Goal: Check status: Check status

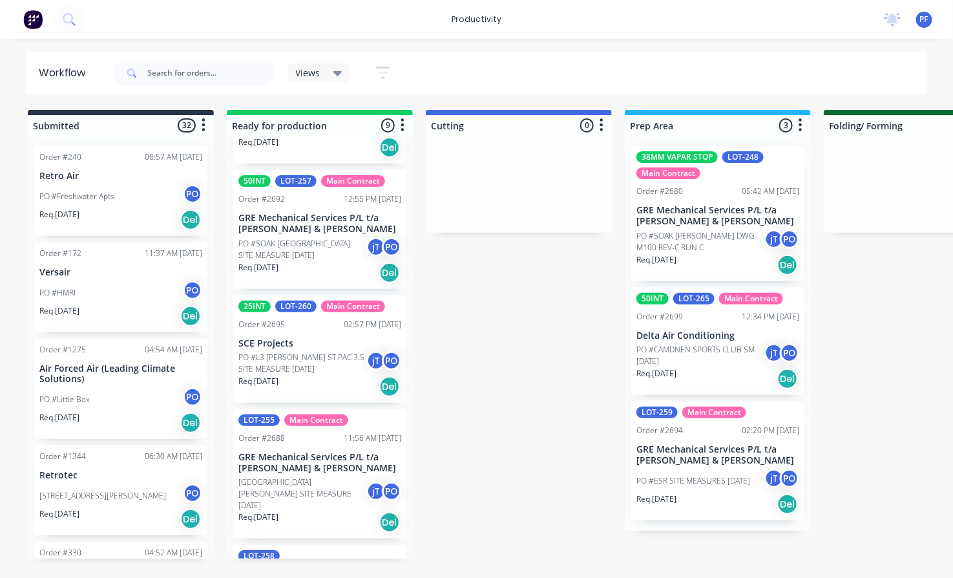
scroll to position [502, 0]
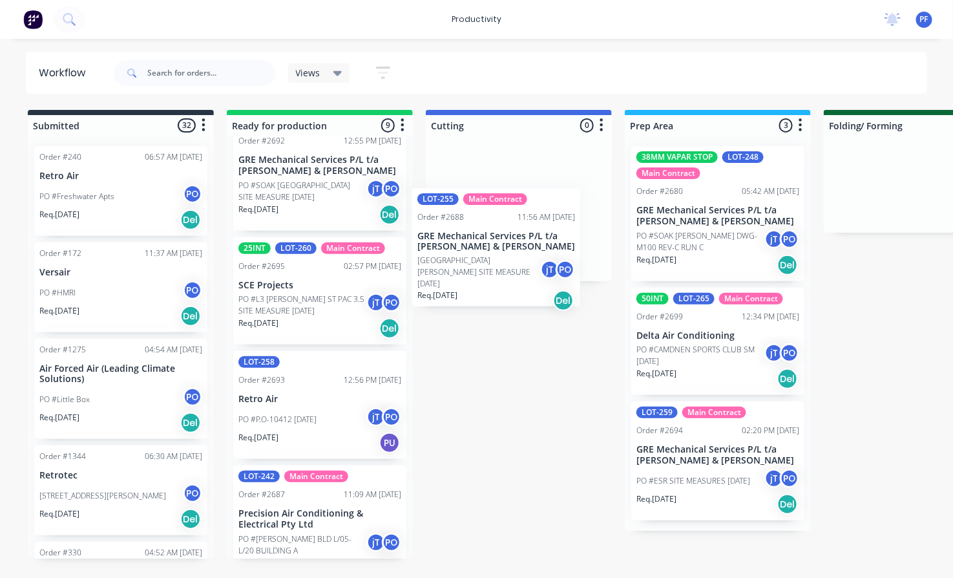
drag, startPoint x: 289, startPoint y: 415, endPoint x: 481, endPoint y: 246, distance: 255.0
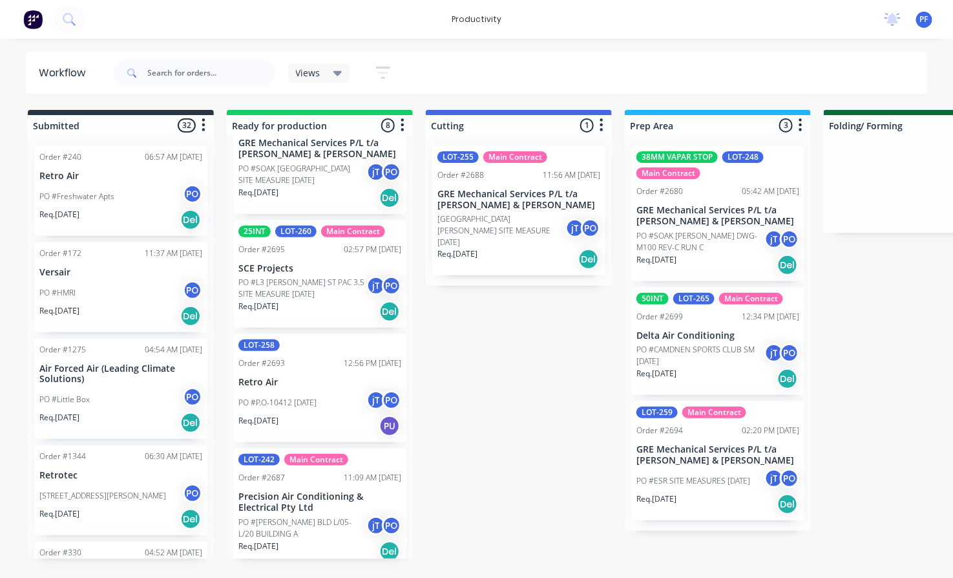
scroll to position [526, 0]
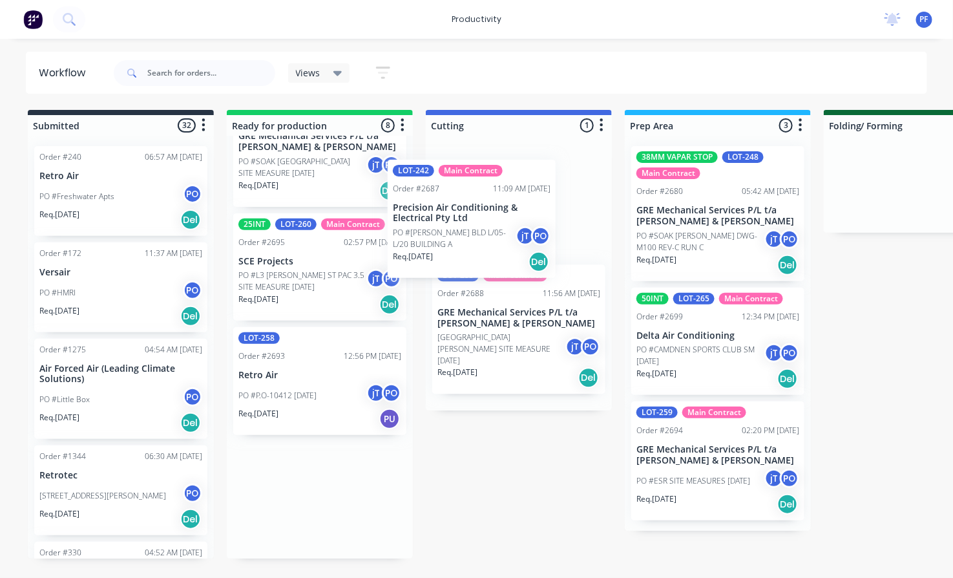
drag, startPoint x: 285, startPoint y: 505, endPoint x: 457, endPoint y: 211, distance: 341.1
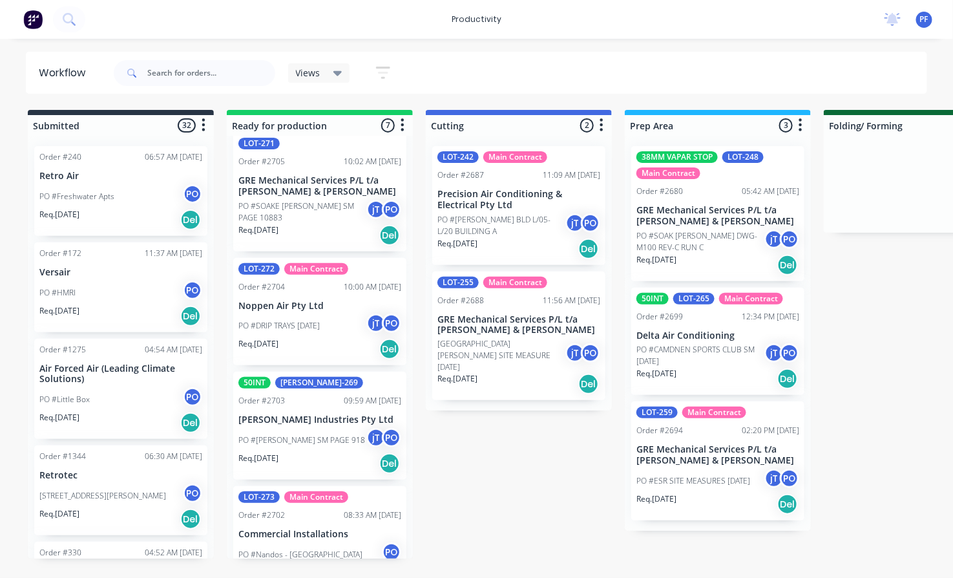
scroll to position [0, 0]
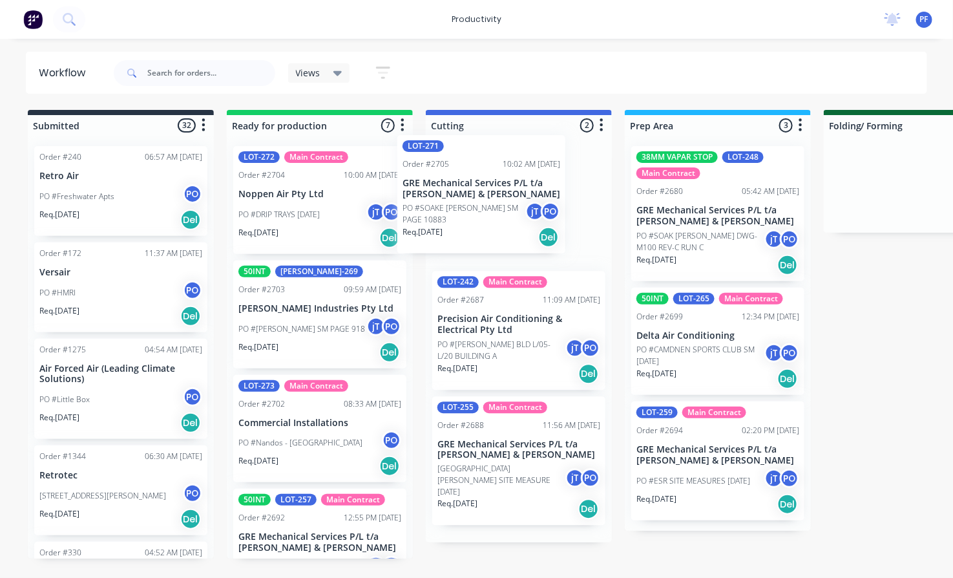
drag, startPoint x: 282, startPoint y: 188, endPoint x: 450, endPoint y: 177, distance: 167.7
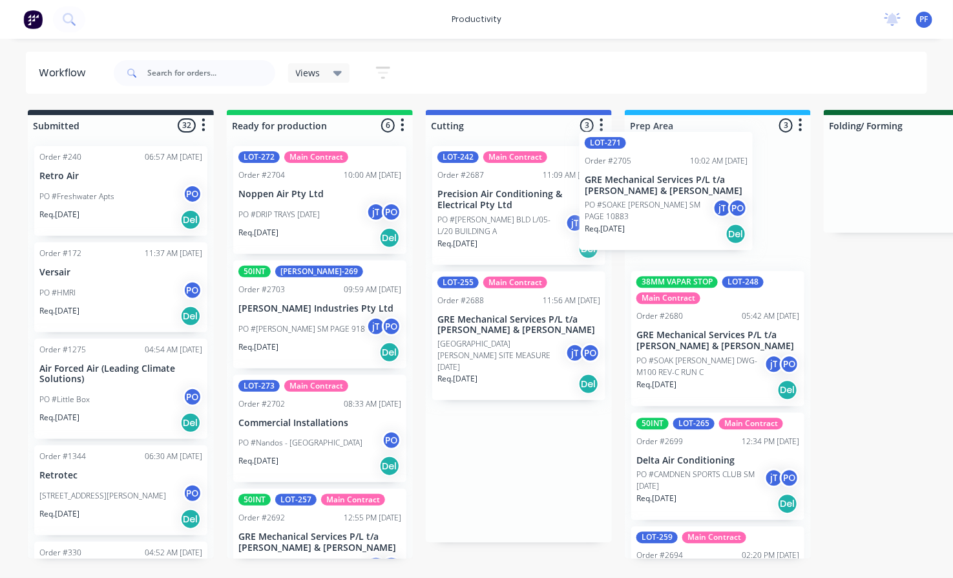
drag, startPoint x: 496, startPoint y: 198, endPoint x: 654, endPoint y: 183, distance: 158.9
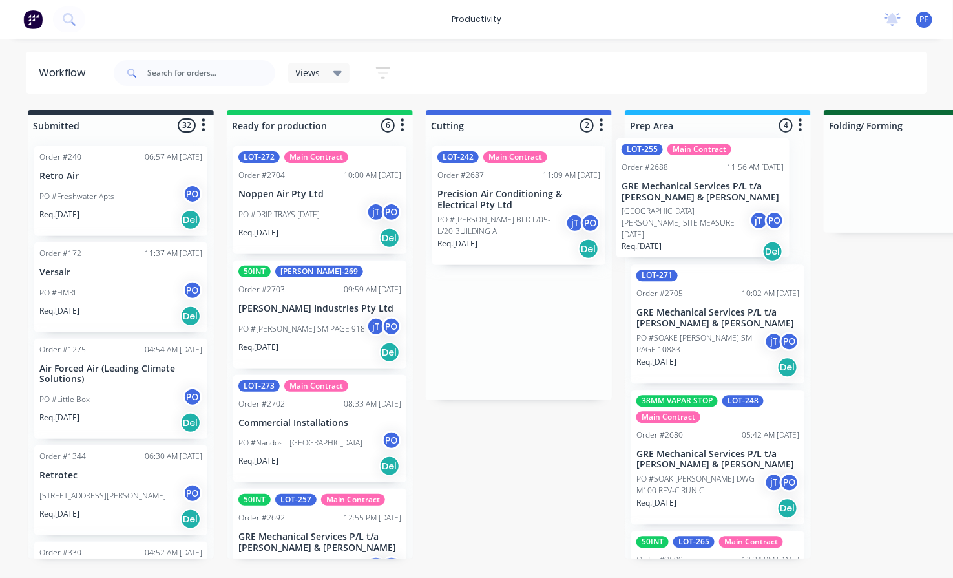
drag, startPoint x: 485, startPoint y: 319, endPoint x: 674, endPoint y: 185, distance: 231.8
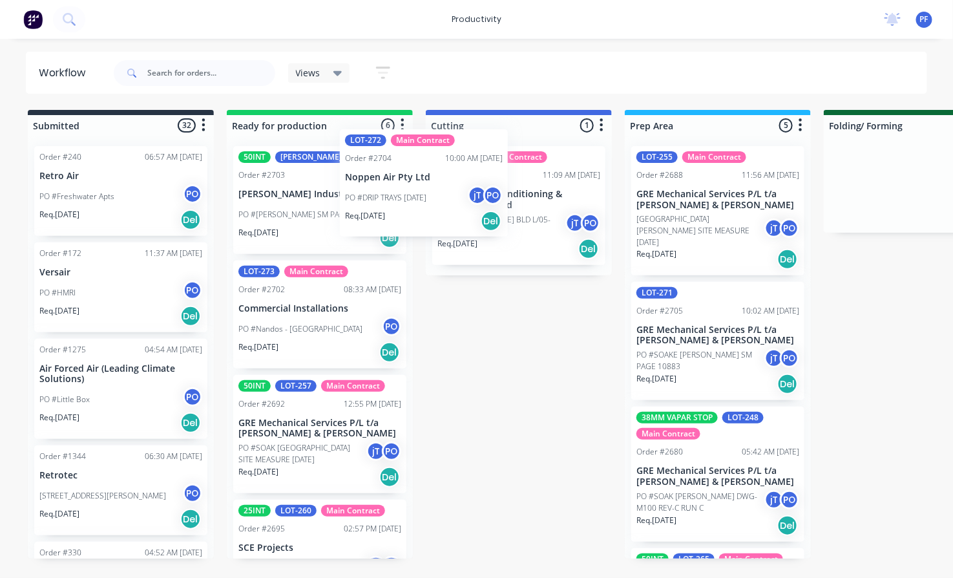
drag, startPoint x: 302, startPoint y: 222, endPoint x: 425, endPoint y: 203, distance: 124.8
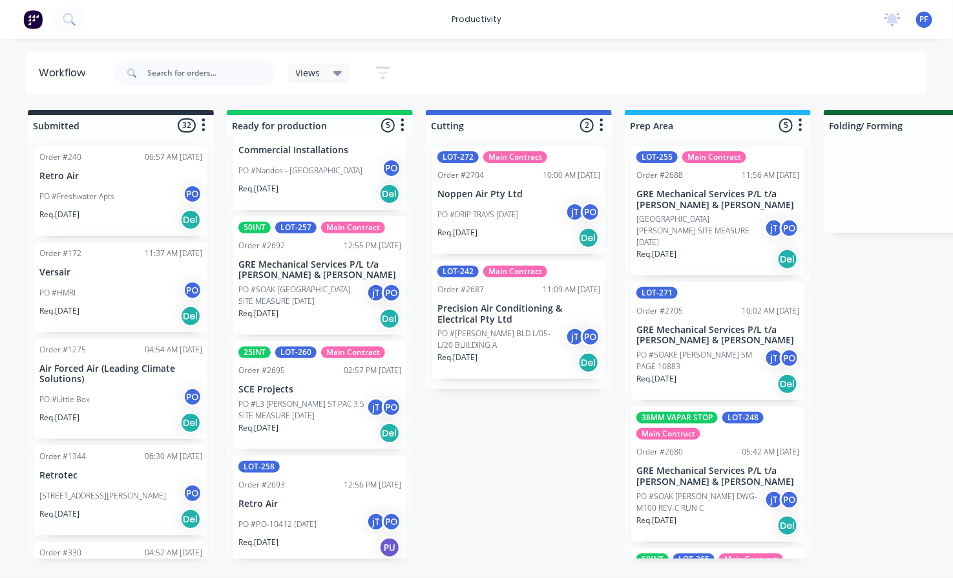
scroll to position [162, 0]
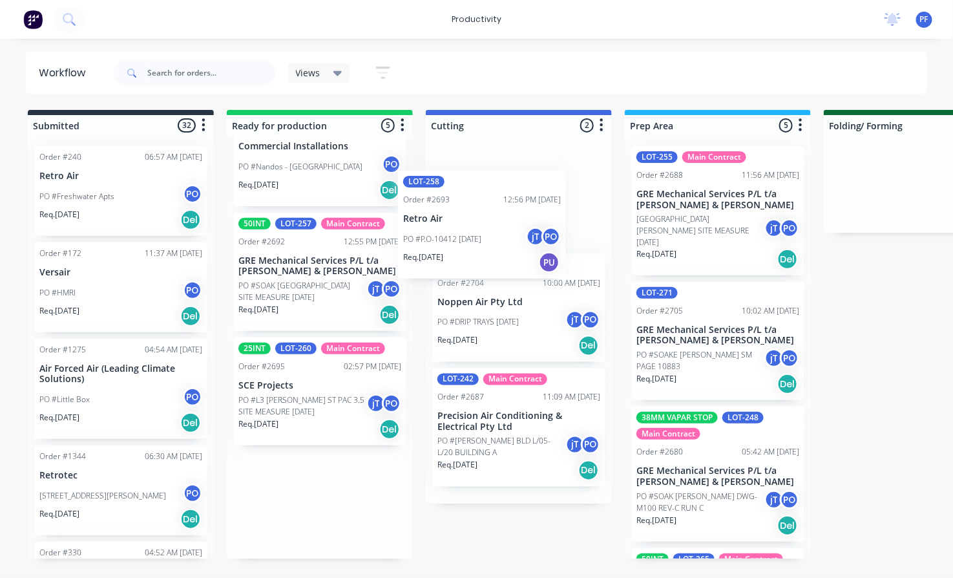
drag, startPoint x: 278, startPoint y: 481, endPoint x: 446, endPoint y: 201, distance: 326.9
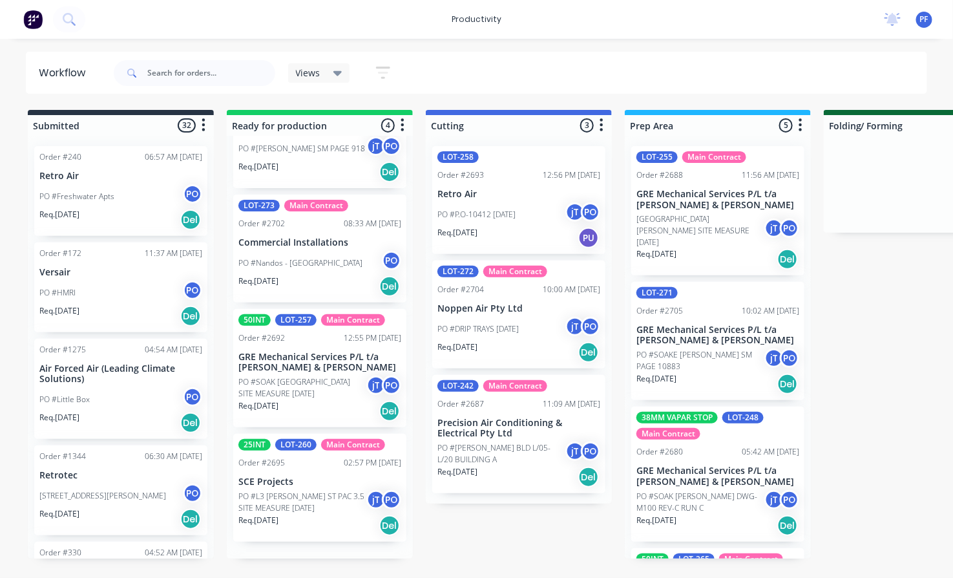
scroll to position [48, 0]
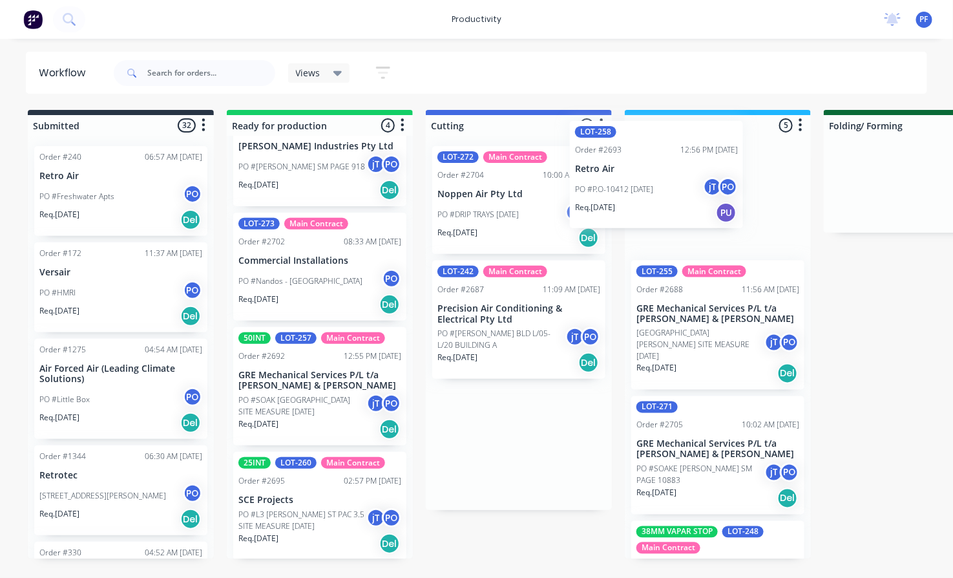
drag, startPoint x: 505, startPoint y: 193, endPoint x: 623, endPoint y: 167, distance: 120.4
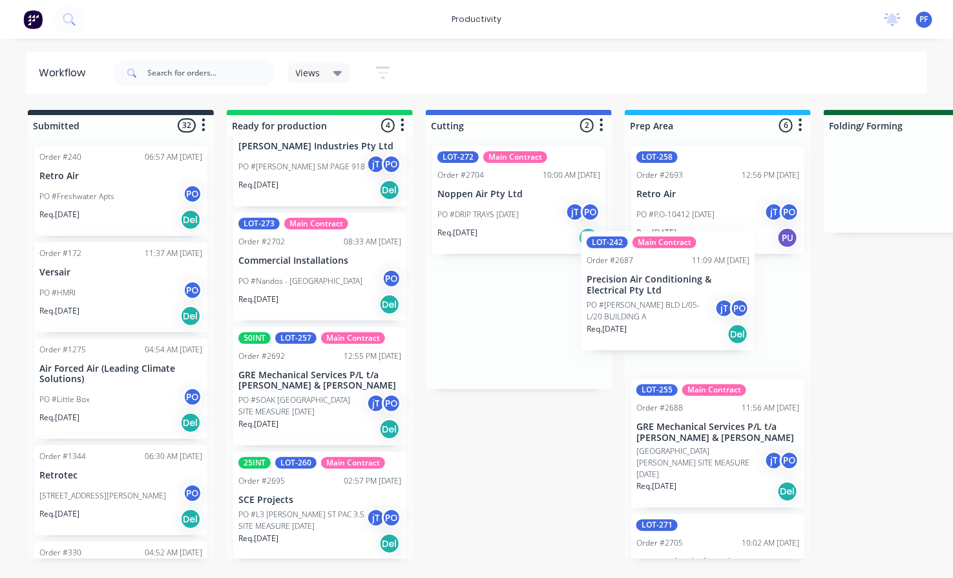
drag, startPoint x: 491, startPoint y: 327, endPoint x: 645, endPoint y: 298, distance: 156.4
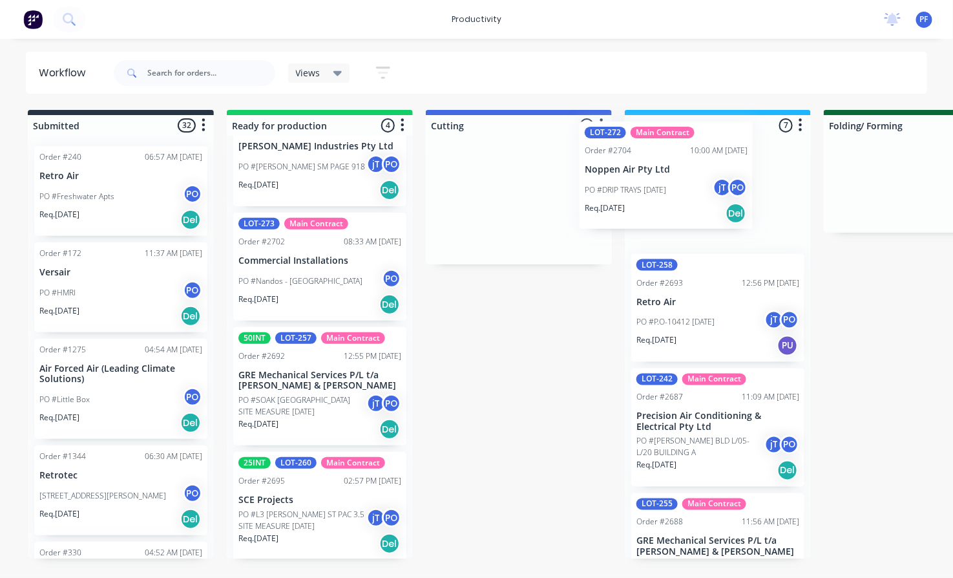
drag, startPoint x: 482, startPoint y: 215, endPoint x: 646, endPoint y: 186, distance: 166.5
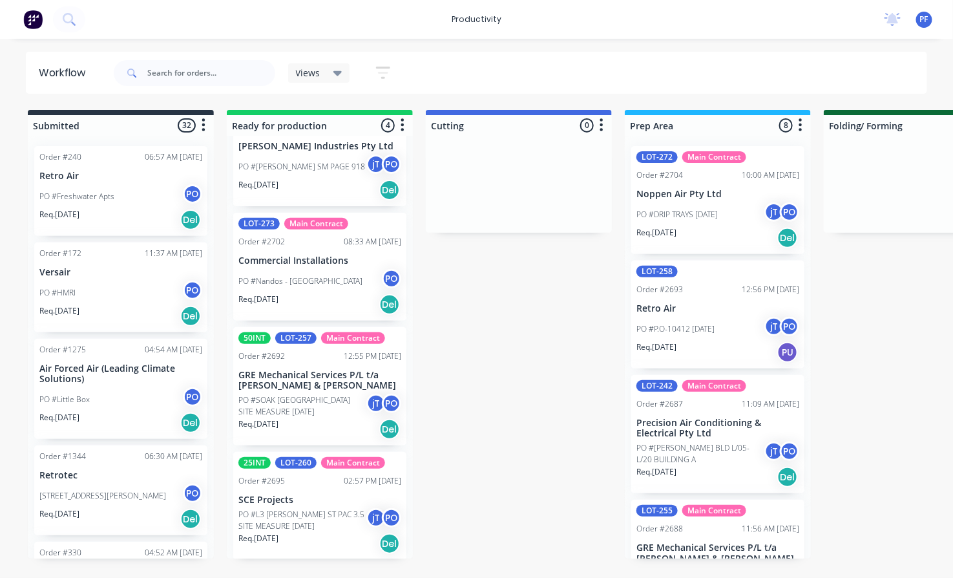
scroll to position [0, 0]
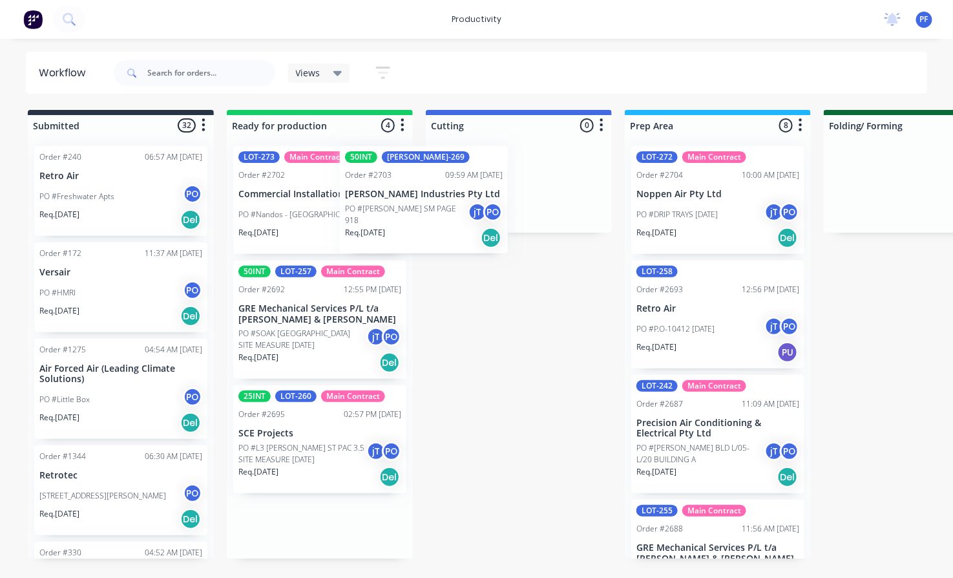
drag, startPoint x: 301, startPoint y: 185, endPoint x: 430, endPoint y: 183, distance: 128.6
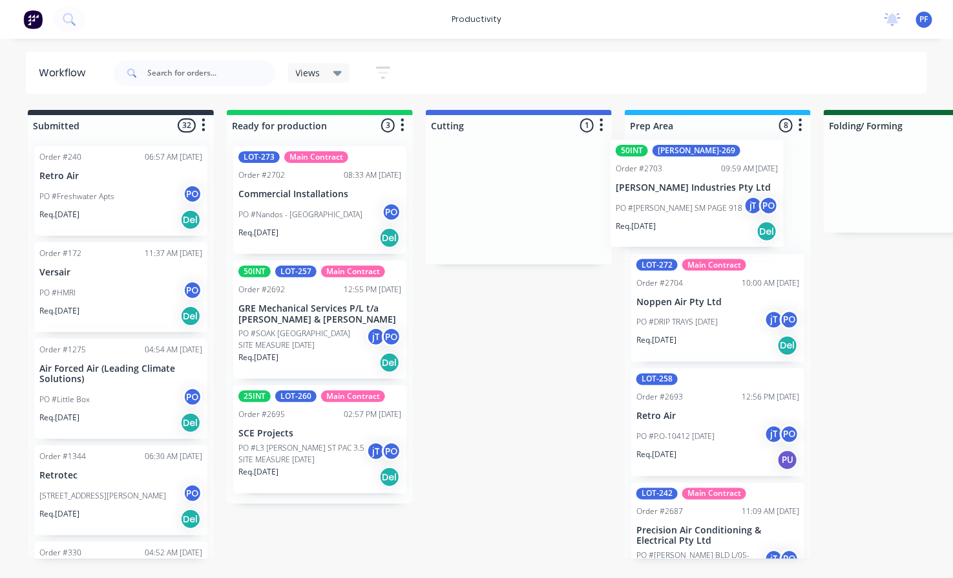
drag, startPoint x: 492, startPoint y: 181, endPoint x: 675, endPoint y: 175, distance: 182.3
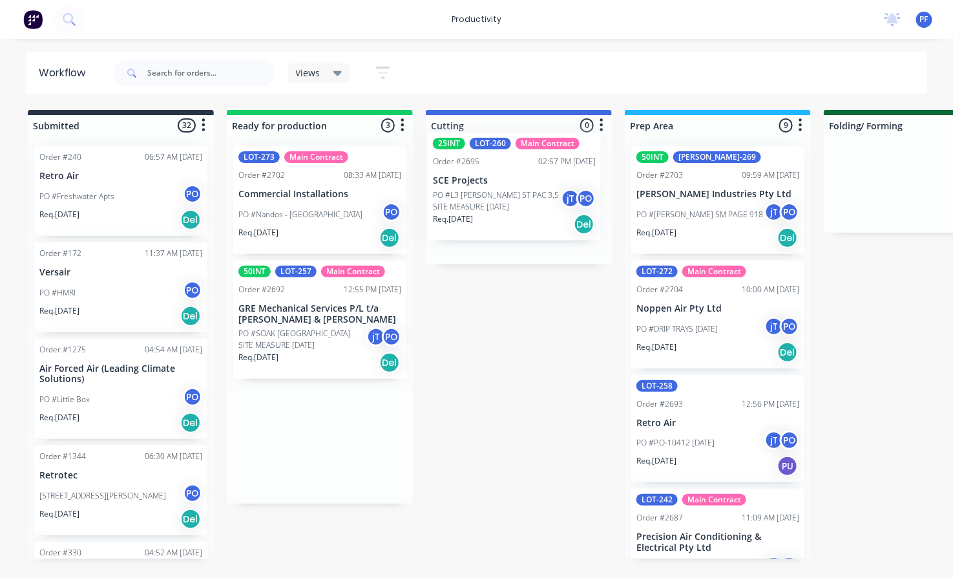
drag, startPoint x: 306, startPoint y: 432, endPoint x: 506, endPoint y: 176, distance: 324.5
